Goal: Book appointment/travel/reservation

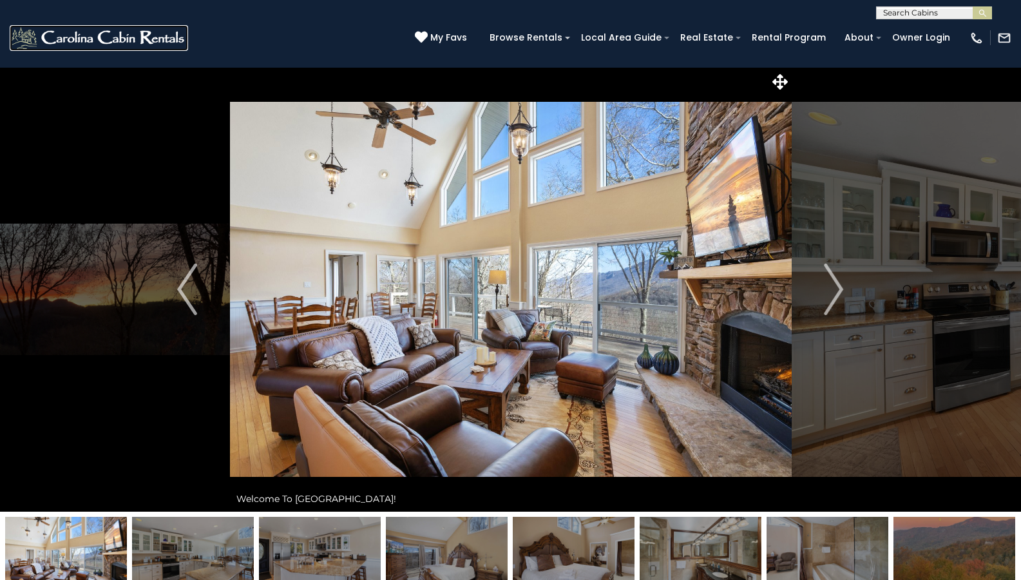
click at [99, 37] on img at bounding box center [99, 38] width 178 height 26
